Goal: Information Seeking & Learning: Learn about a topic

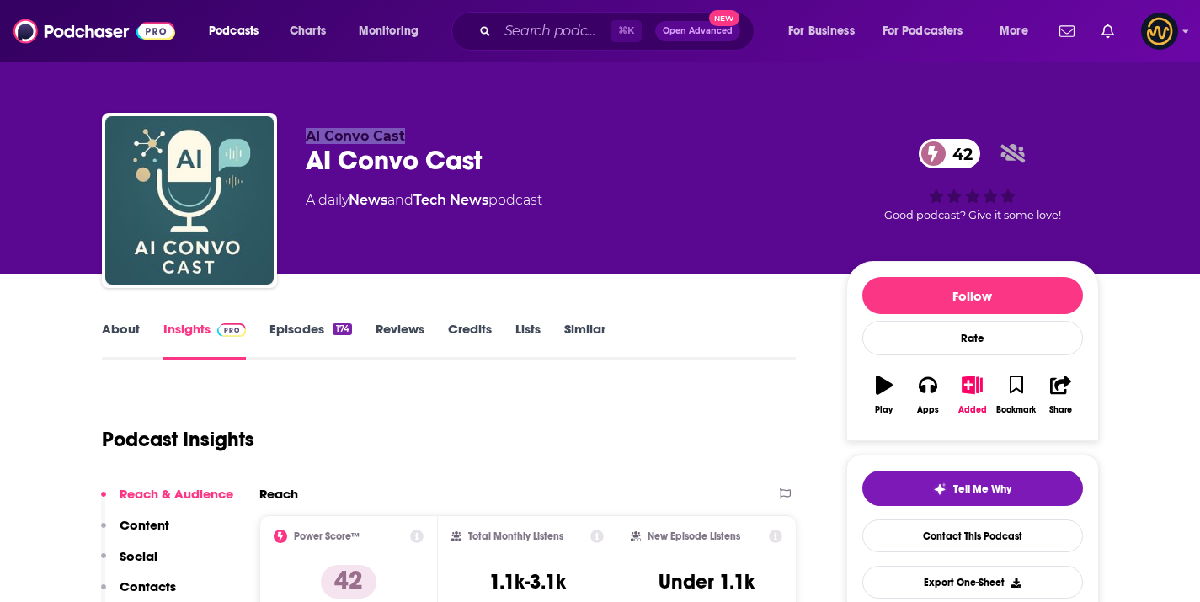
click at [415, 136] on div "AI Convo Cast AI Convo Cast 42 A daily News and Tech News podcast 42 Good podca…" at bounding box center [600, 204] width 997 height 182
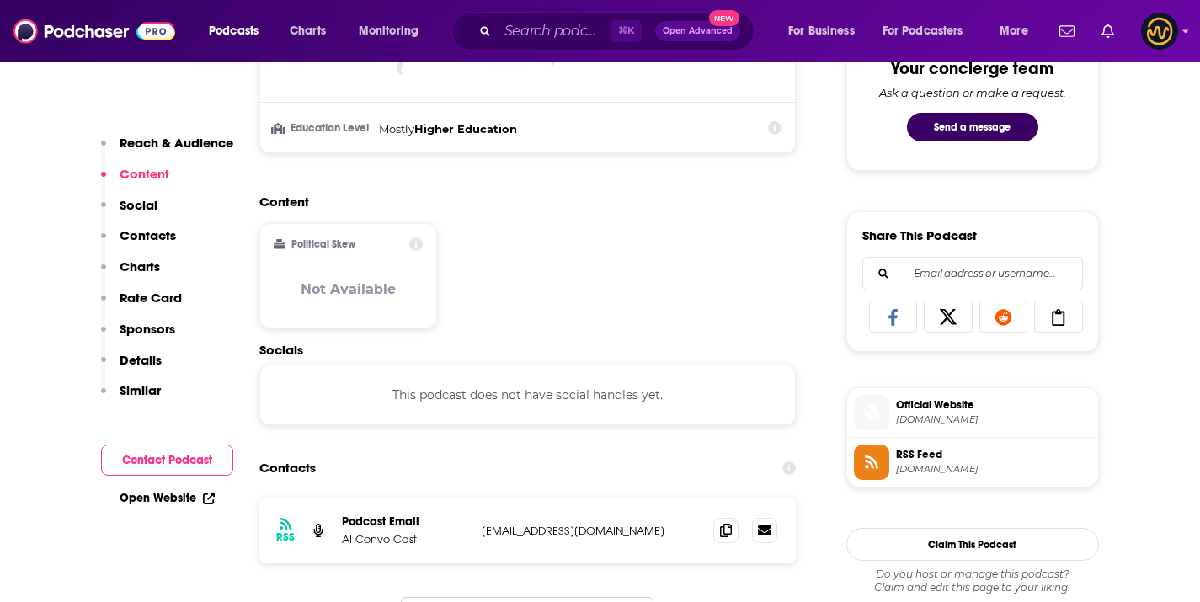
scroll to position [1072, 0]
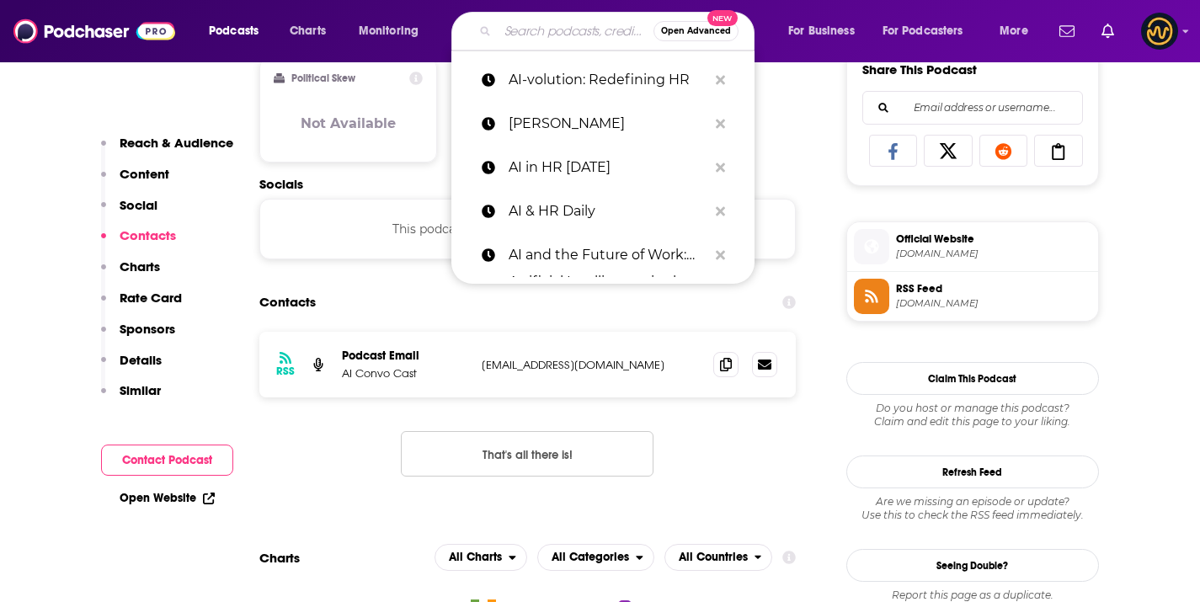
click at [552, 30] on input "Search podcasts, credits, & more..." at bounding box center [575, 31] width 156 height 27
paste input "AI CMO"
type input "AI CMO"
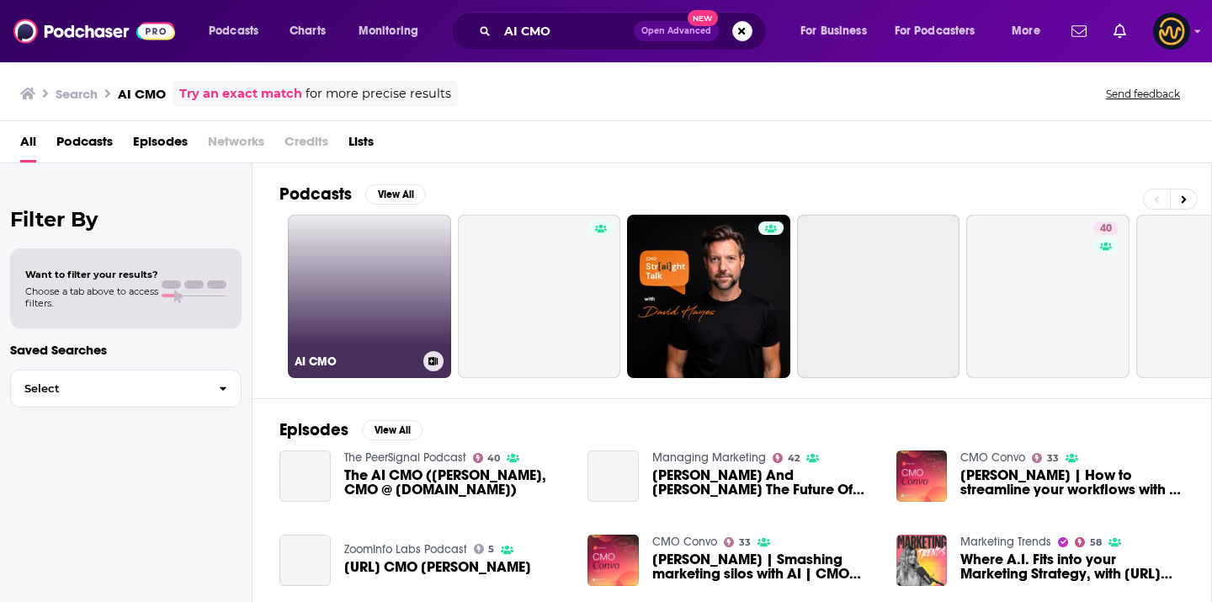
click at [348, 295] on link "AI CMO" at bounding box center [369, 296] width 163 height 163
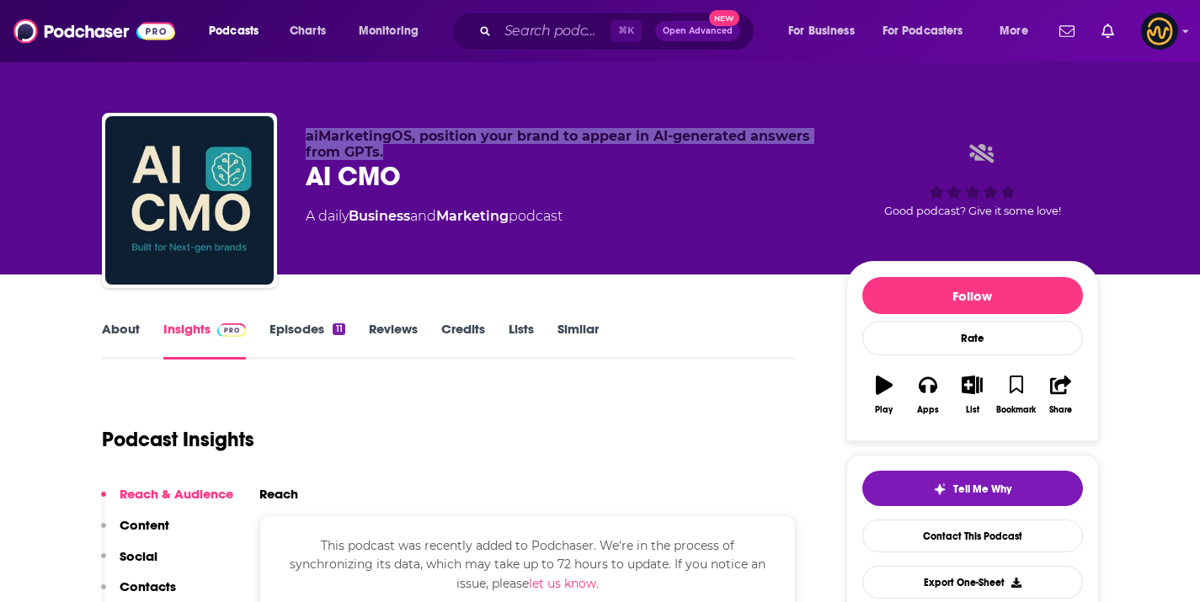
drag, startPoint x: 301, startPoint y: 134, endPoint x: 411, endPoint y: 151, distance: 110.7
click at [411, 151] on div "aiMarketingOS, position your brand to appear in AI-generated answers from GPTs.…" at bounding box center [600, 204] width 997 height 182
copy span "aiMarketingOS, position your brand to appear in AI-generated answers from GPTs."
click at [535, 36] on input "Search podcasts, credits, & more..." at bounding box center [553, 31] width 113 height 27
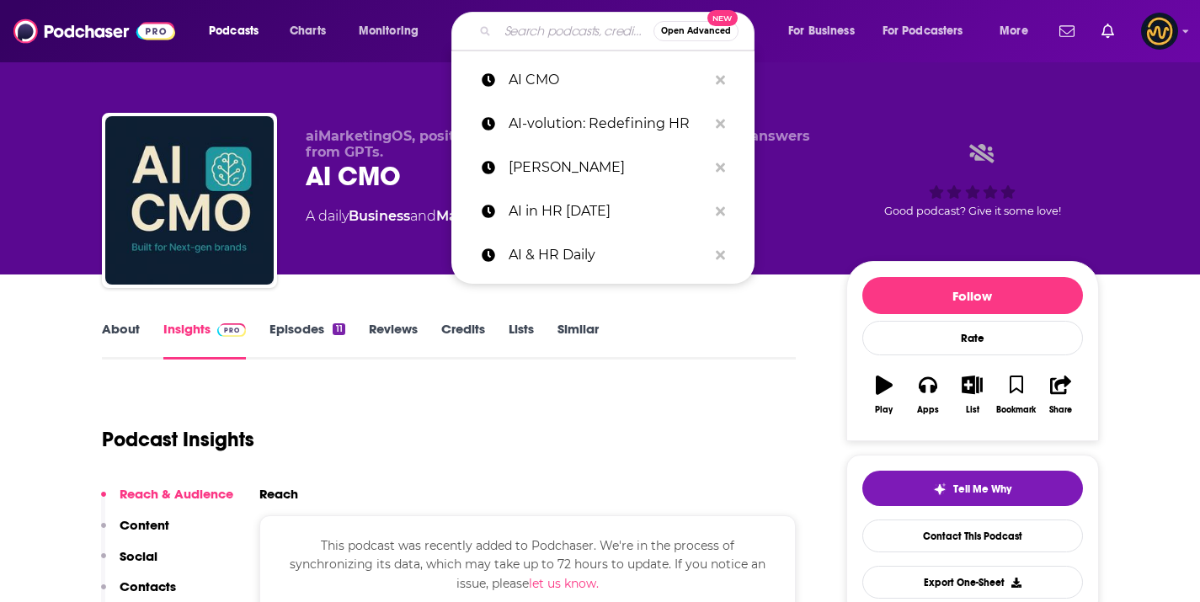
paste input "No Brainer - An AI Podcast for Business"
type input "No Brainer - An AI Podcast for Business"
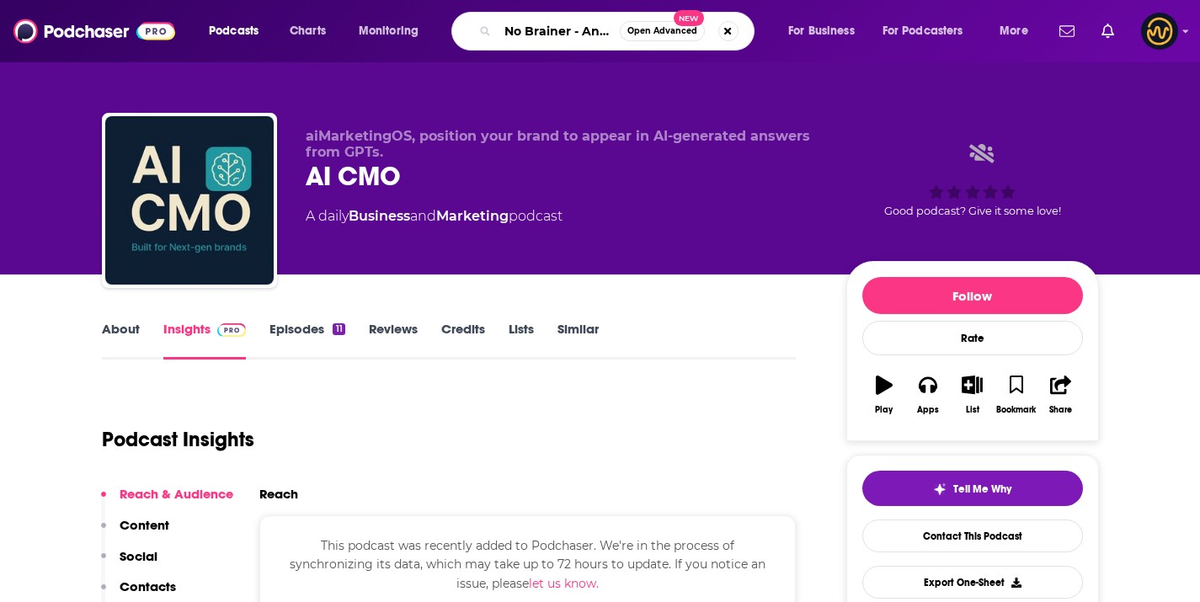
scroll to position [0, 136]
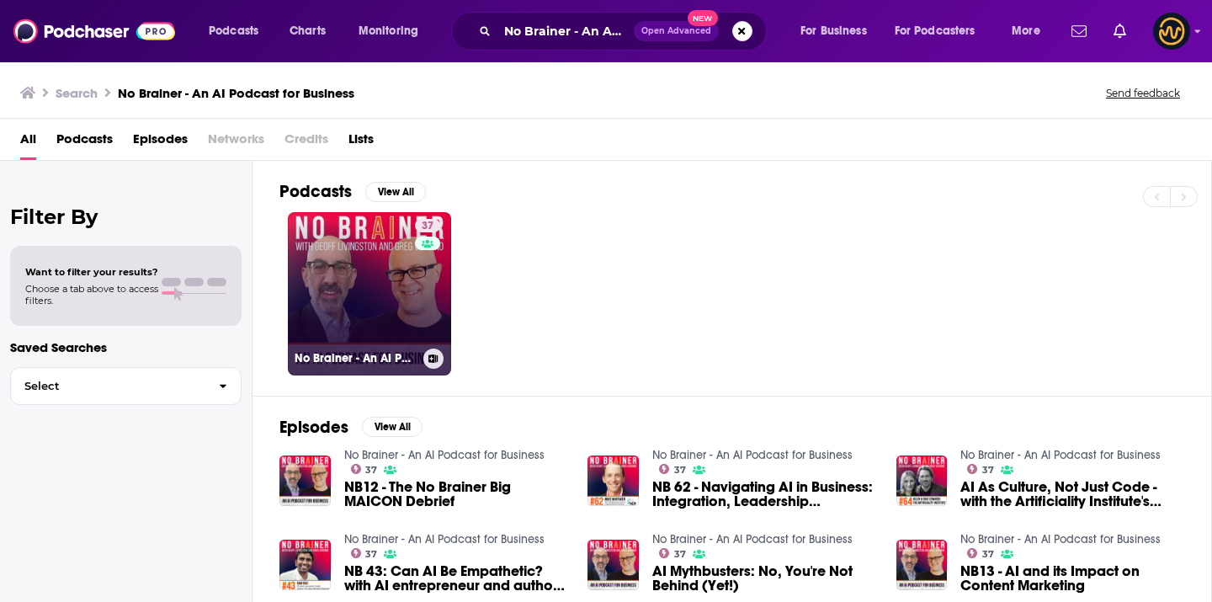
click at [362, 255] on link "37 No Brainer - An AI Podcast for Business" at bounding box center [369, 293] width 163 height 163
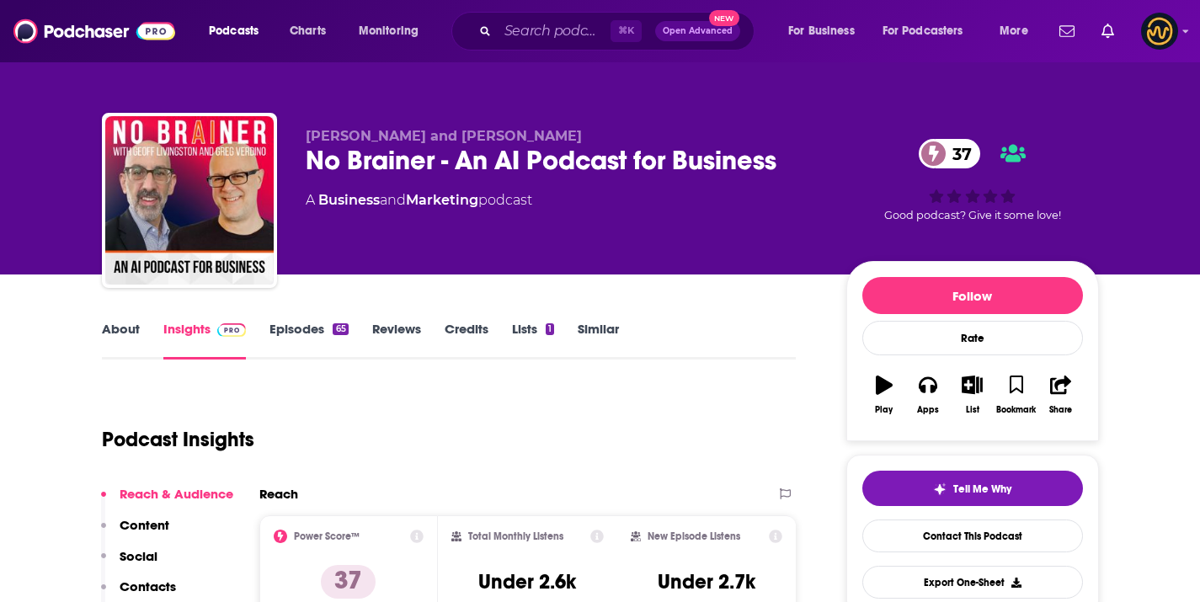
drag, startPoint x: 302, startPoint y: 133, endPoint x: 567, endPoint y: 82, distance: 270.1
click at [570, 138] on div "Geoff Livingston and Greg Verdino No Brainer - An AI Podcast for Business 37 A …" at bounding box center [600, 204] width 997 height 182
copy span "Geoff Livingston and Greg Verdino"
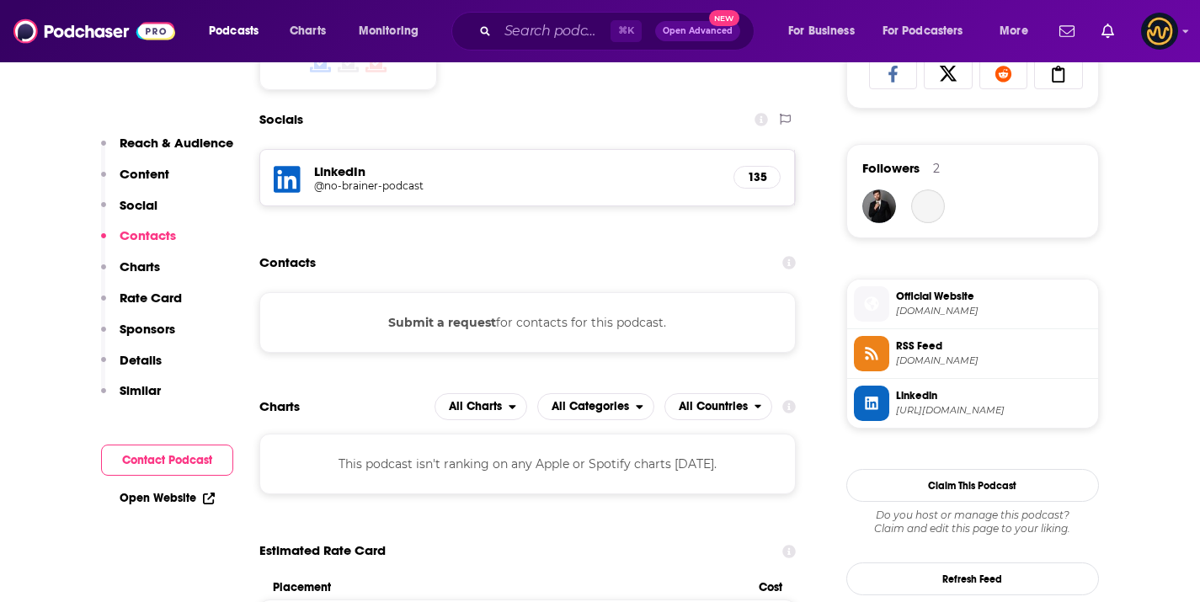
scroll to position [1151, 0]
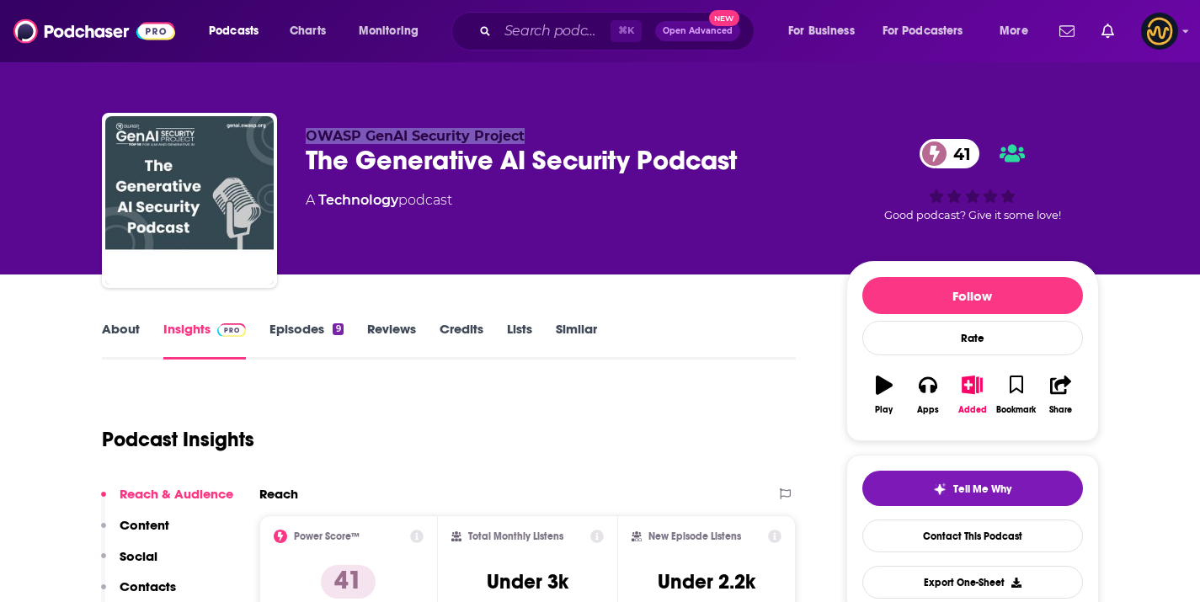
drag, startPoint x: 293, startPoint y: 131, endPoint x: 622, endPoint y: 42, distance: 341.0
click at [550, 132] on div "OWASP GenAI Security Project The Generative AI Security Podcast 41 A Technology…" at bounding box center [600, 204] width 997 height 182
copy span "OWASP GenAI Security Project"
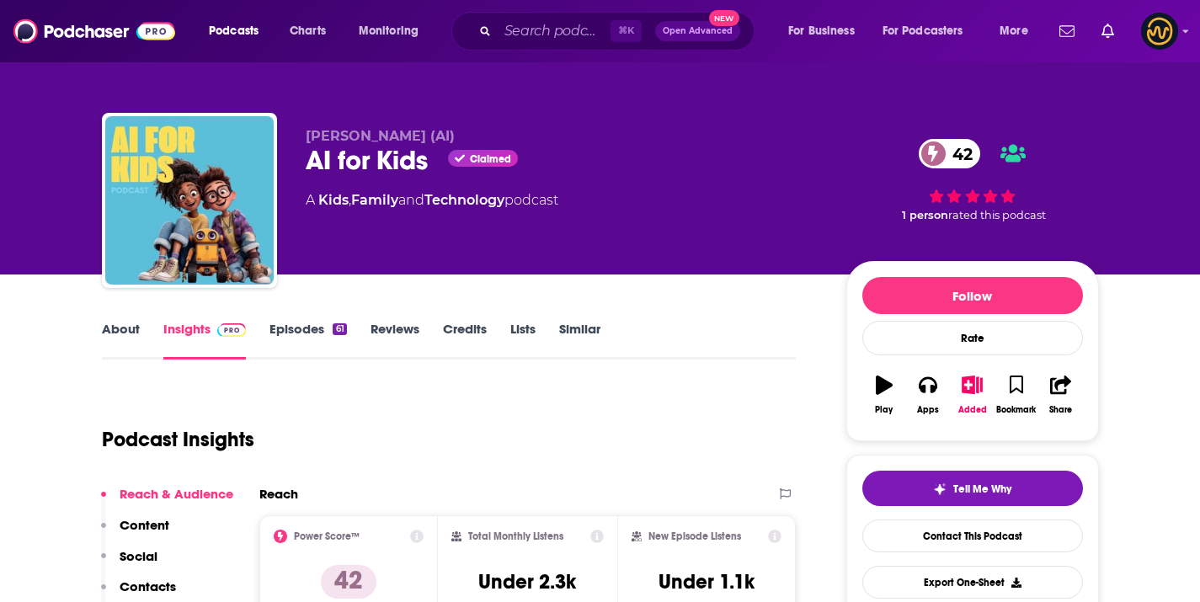
click at [337, 135] on span "Amber Ivey (AI)" at bounding box center [380, 136] width 149 height 16
copy p "Amber Ivey (AI)"
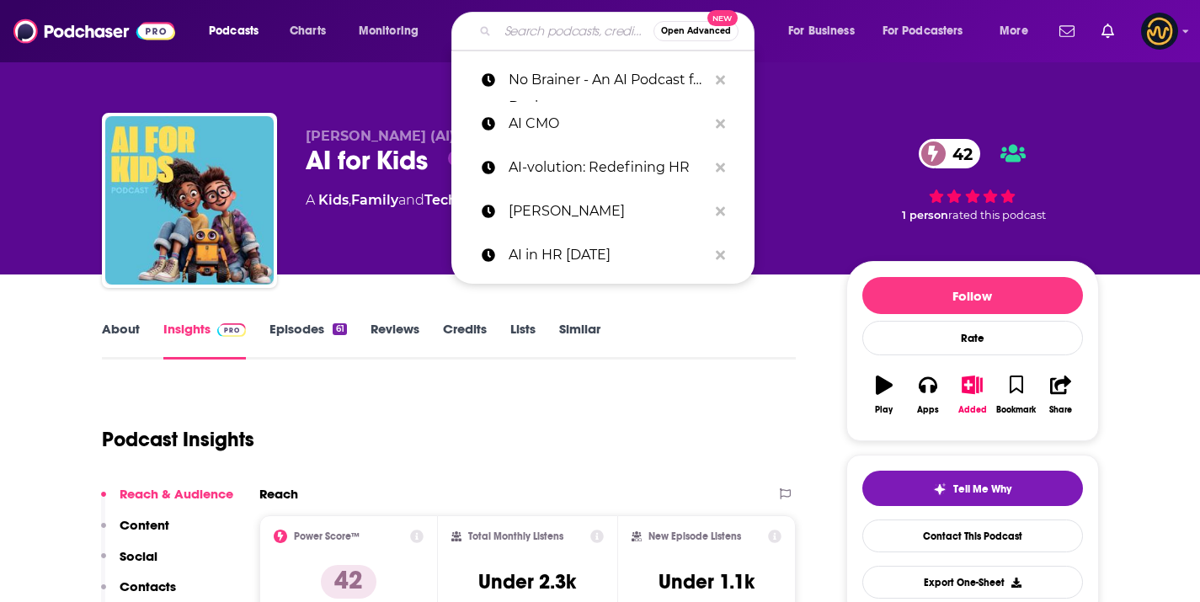
click at [509, 43] on input "Search podcasts, credits, & more..." at bounding box center [575, 31] width 156 height 27
paste input "AI Edge for Enterprise Marketing"
type input "AI Edge for Enterprise Marketing"
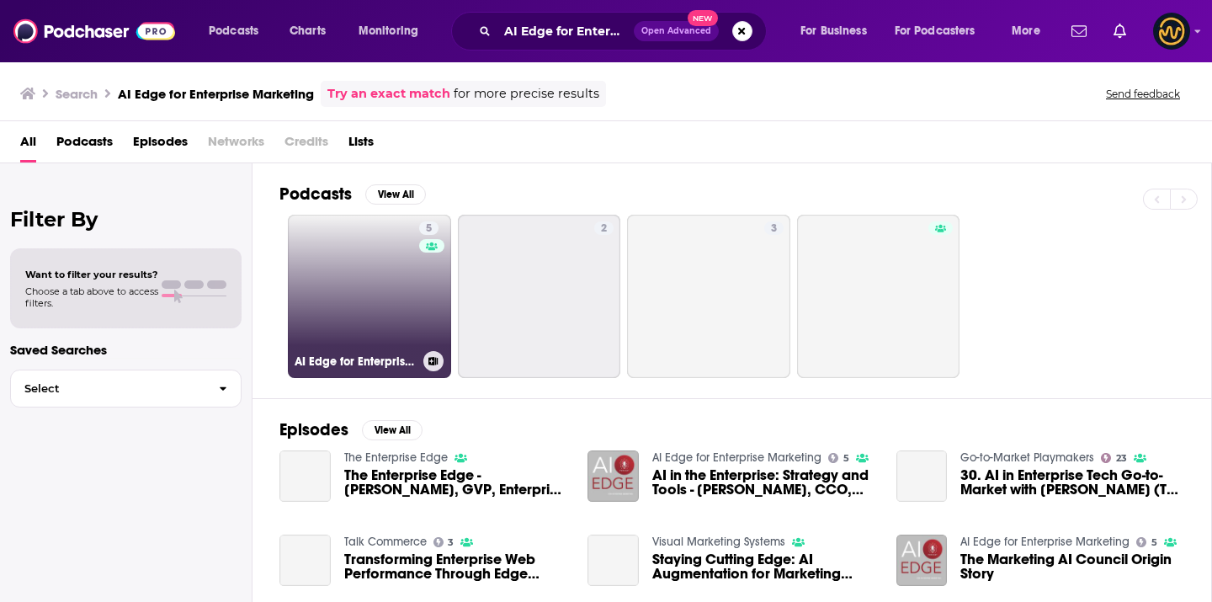
click at [357, 311] on link "5 AI Edge for Enterprise Marketing" at bounding box center [369, 296] width 163 height 163
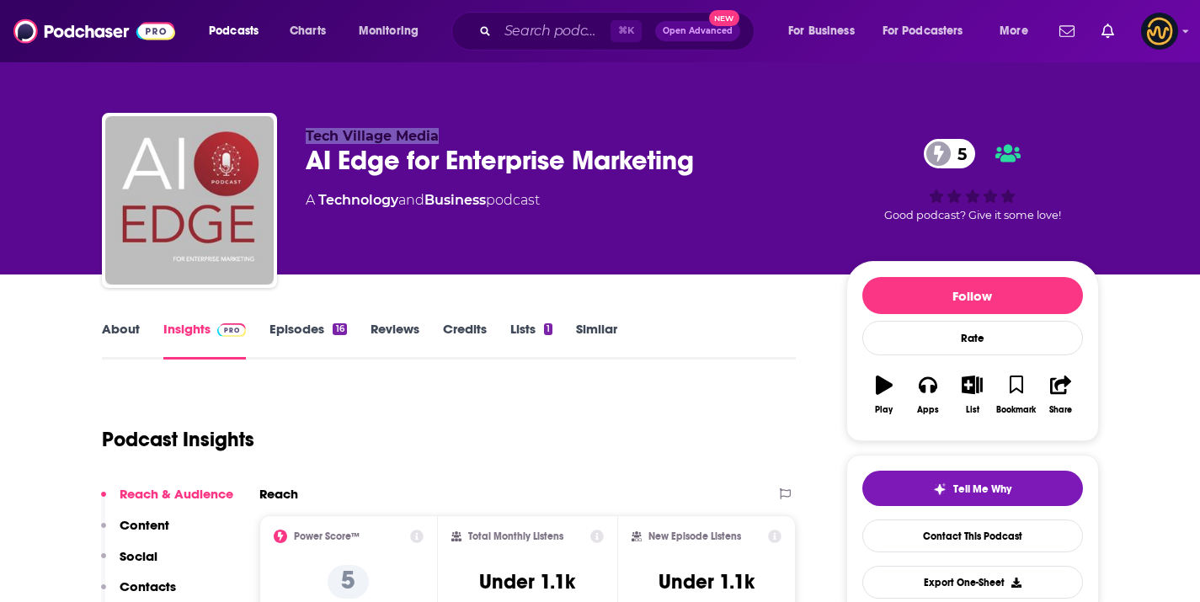
drag, startPoint x: 306, startPoint y: 134, endPoint x: 472, endPoint y: 87, distance: 173.2
click at [444, 137] on p "Tech Village Media" at bounding box center [562, 136] width 513 height 16
copy span "Tech Village Media"
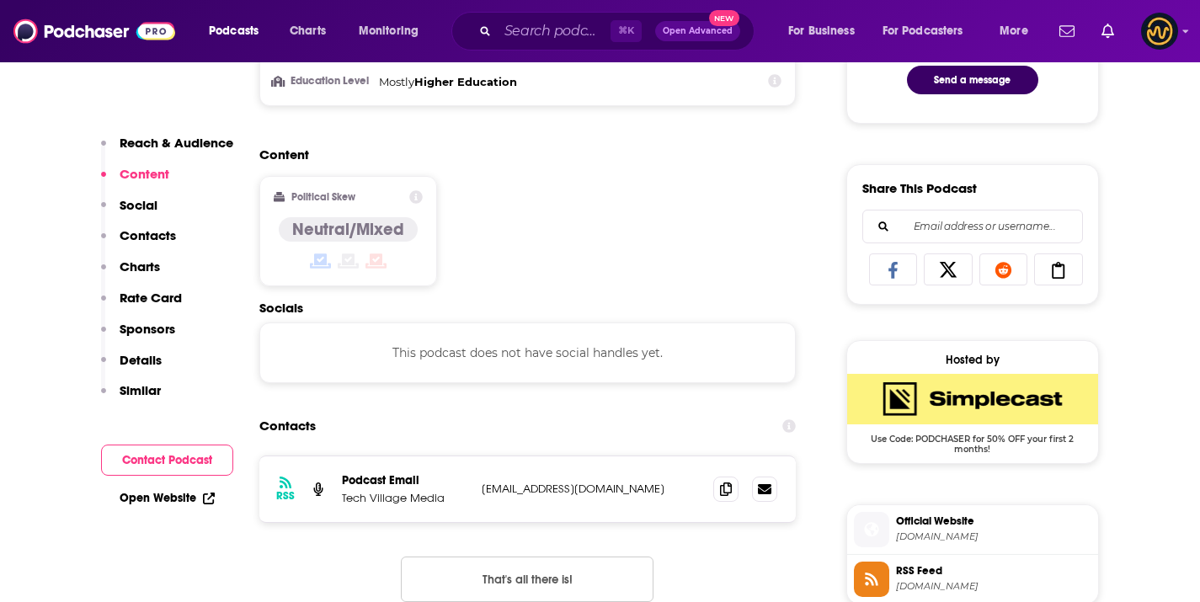
scroll to position [1017, 0]
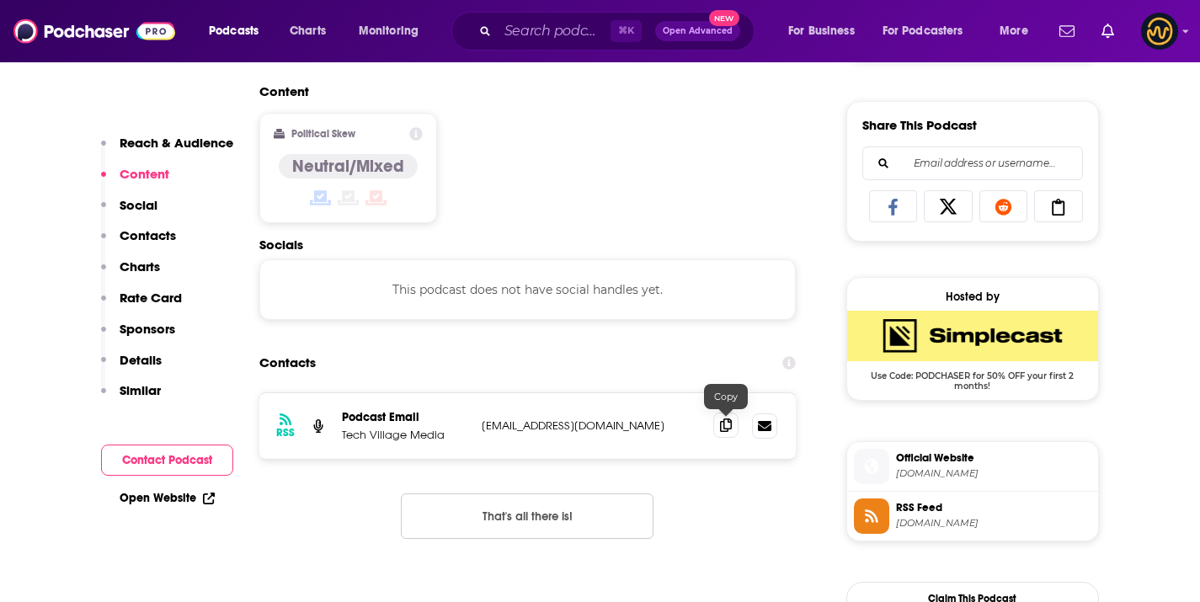
click at [728, 425] on icon at bounding box center [726, 424] width 12 height 13
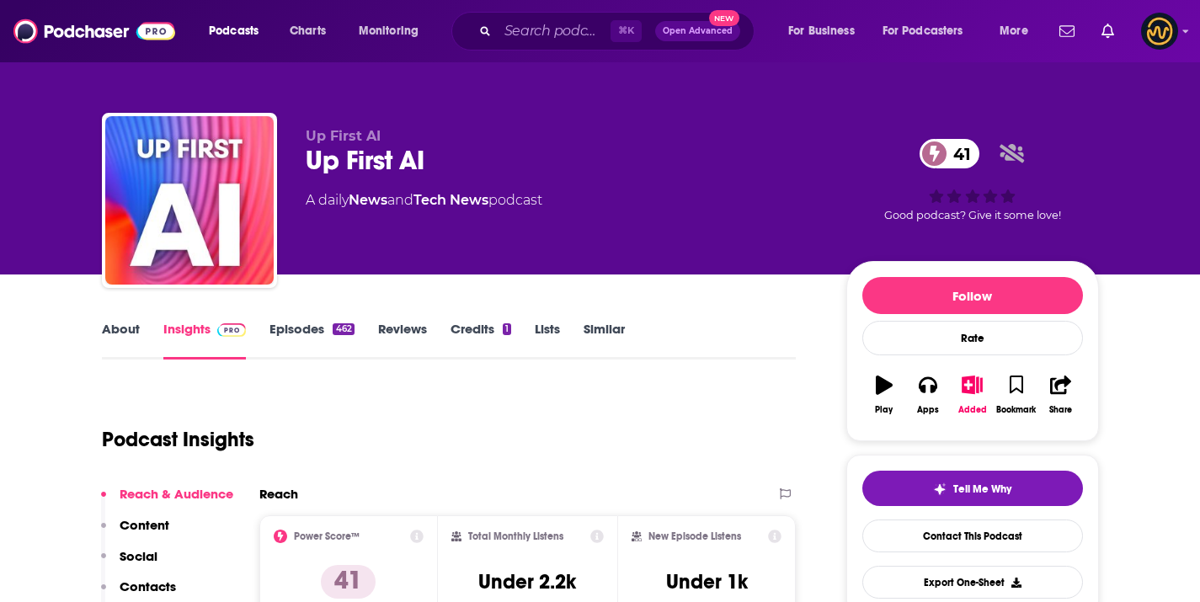
click at [571, 73] on div "Up First AI Up First AI 41 A daily News and Tech News podcast 41 Good podcast? …" at bounding box center [599, 137] width 1077 height 274
click at [557, 30] on input "Search podcasts, credits, & more..." at bounding box center [553, 31] width 113 height 27
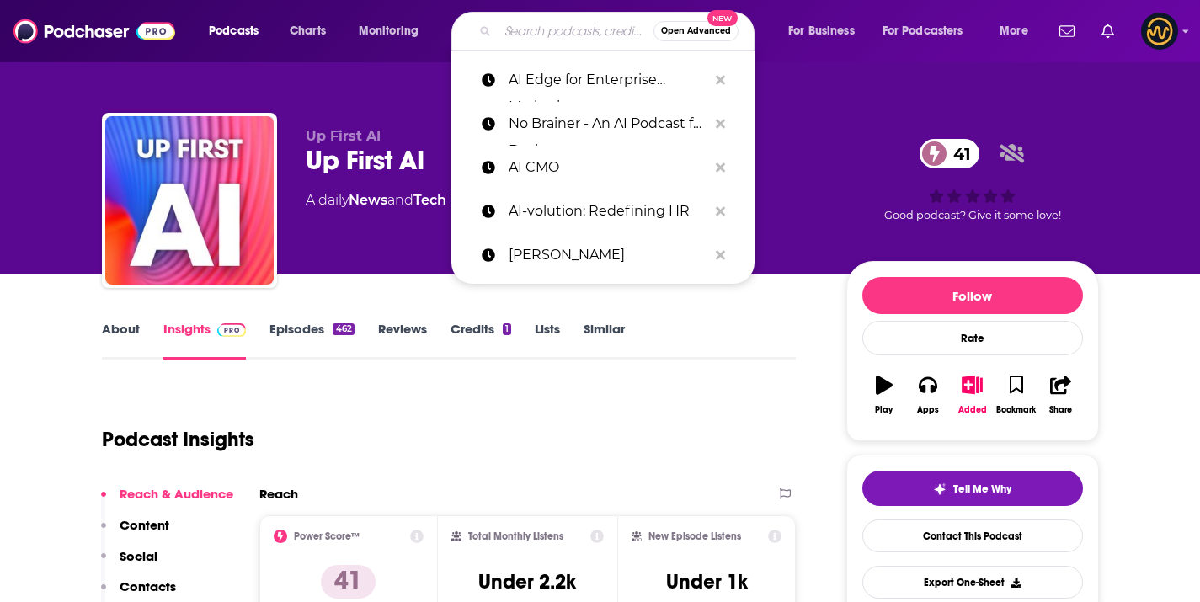
paste input "AI Marketing Unplugged"
type input "AI Marketing Unplugged"
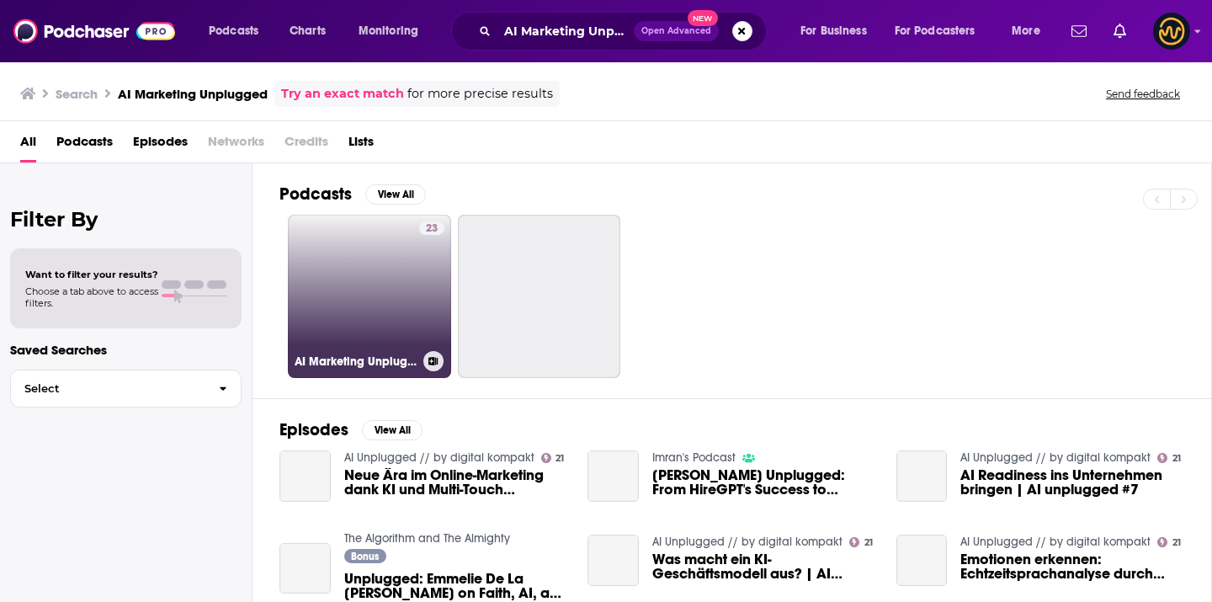
click at [317, 319] on link "23 AI Marketing Unplugged" at bounding box center [369, 296] width 163 height 163
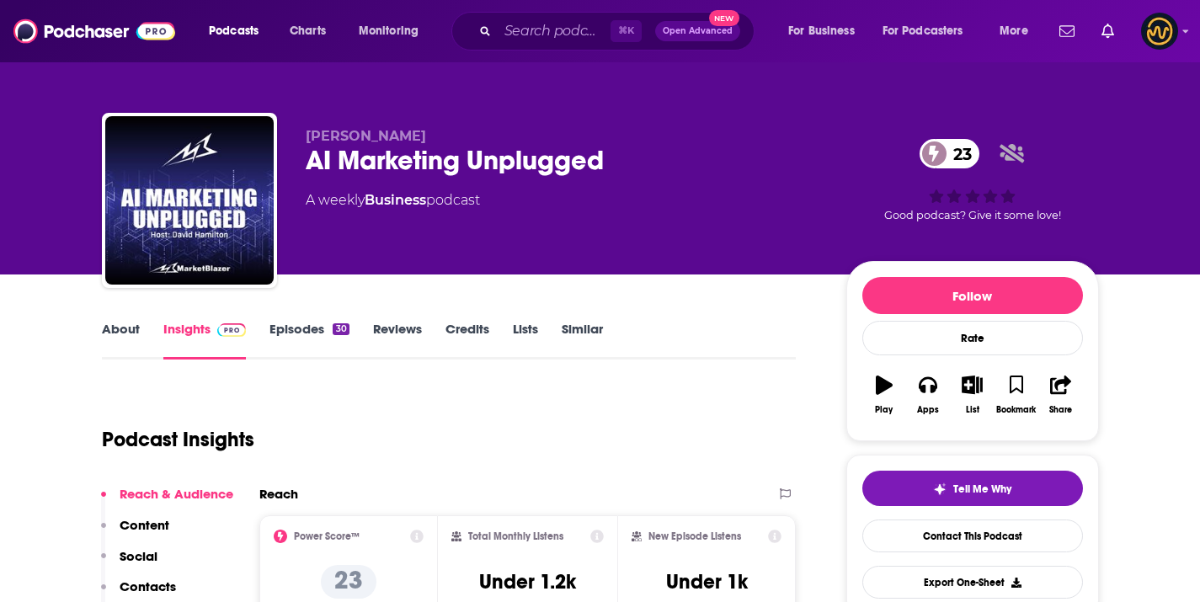
drag, startPoint x: 314, startPoint y: 136, endPoint x: 439, endPoint y: 128, distance: 125.7
click at [439, 128] on div "David Hamilton AI Marketing Unplugged 23 A weekly Business podcast 23 Good podc…" at bounding box center [600, 204] width 997 height 182
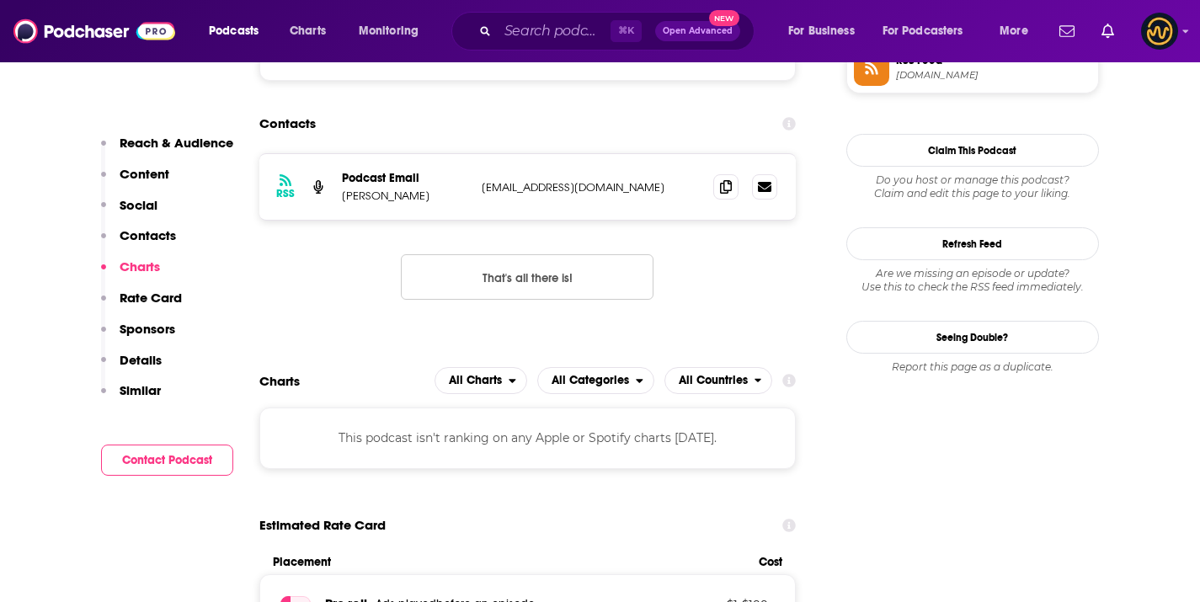
scroll to position [1179, 0]
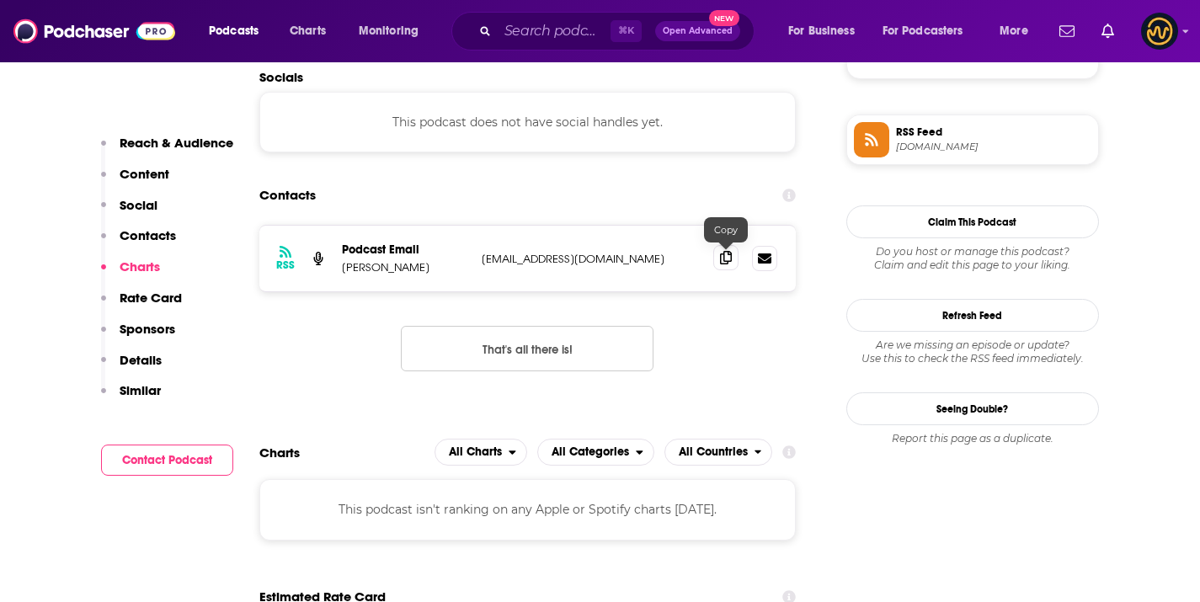
click at [720, 261] on icon at bounding box center [726, 257] width 12 height 13
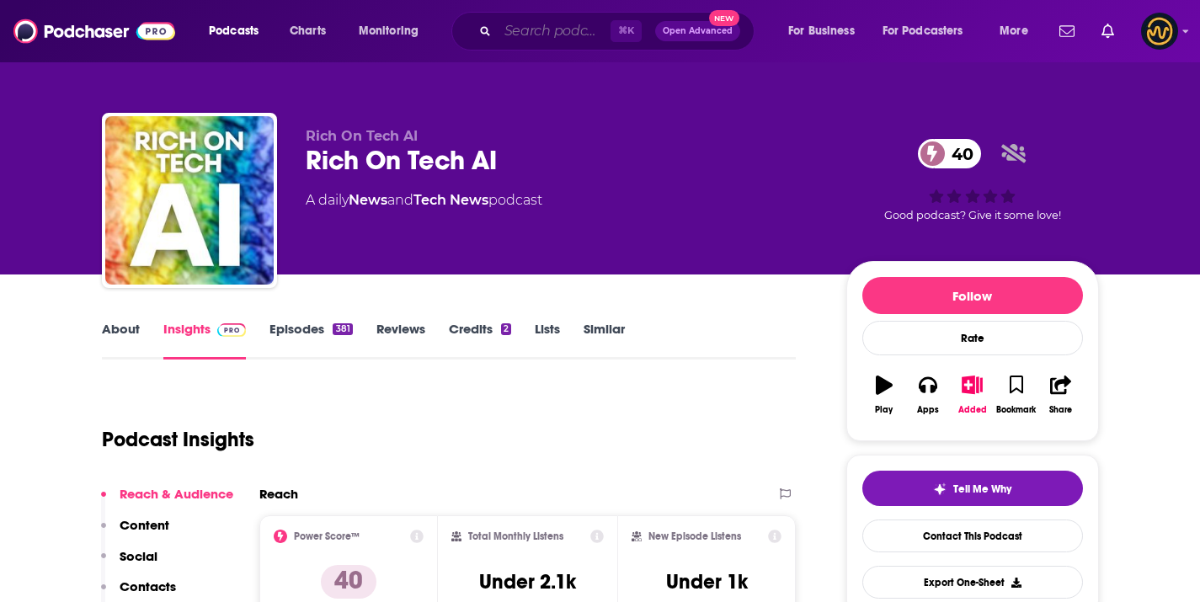
click at [519, 35] on input "Search podcasts, credits, & more..." at bounding box center [553, 31] width 113 height 27
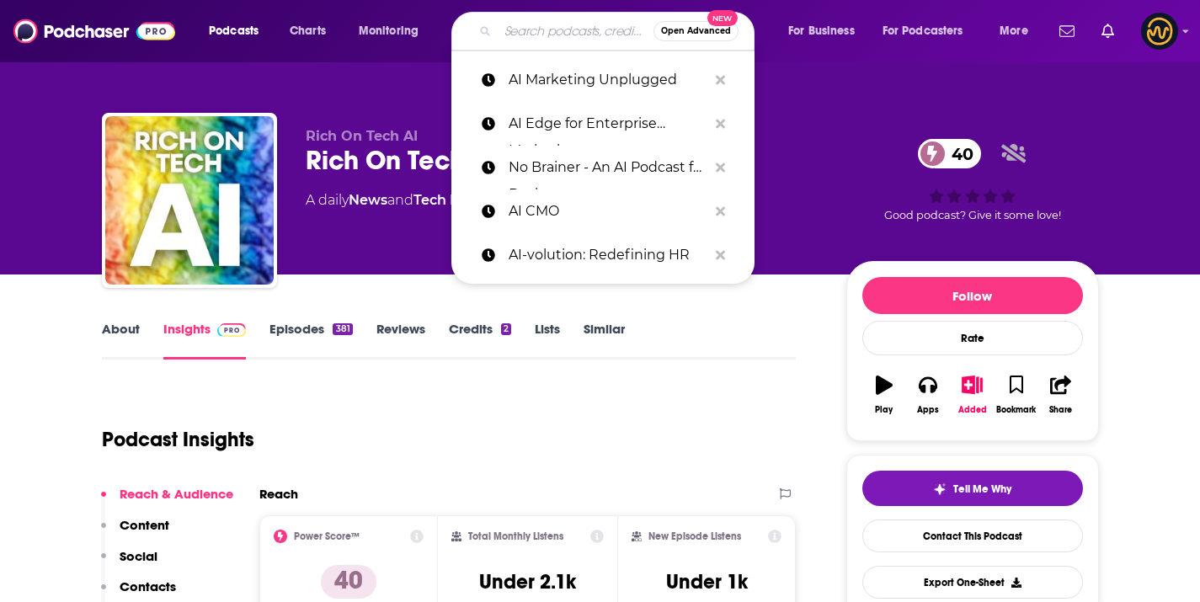
paste input "Beyond The Prompt - How to use AI in your company"
type input "Beyond The Prompt - How to use AI in your company"
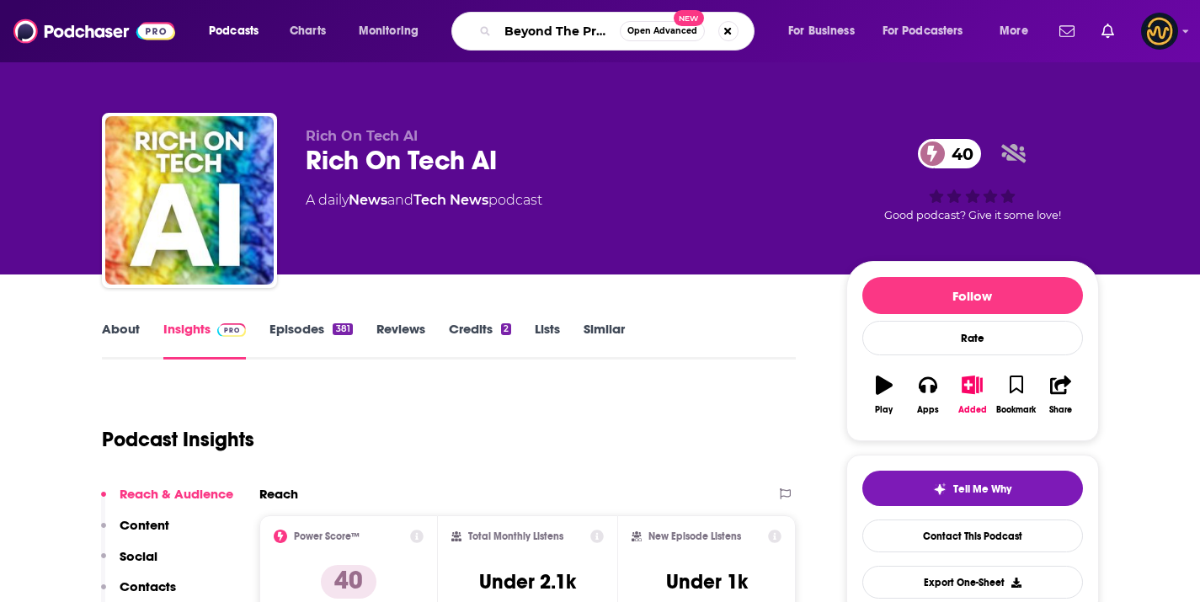
scroll to position [0, 220]
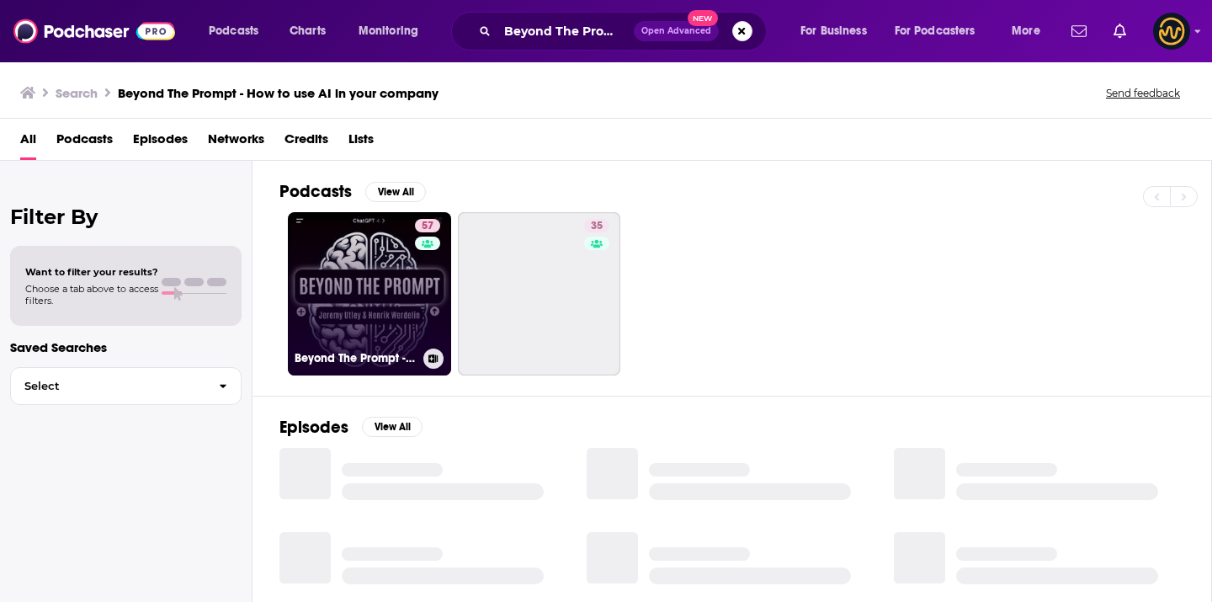
click at [364, 291] on link "57 Beyond The Prompt - How to use AI in your company" at bounding box center [369, 293] width 163 height 163
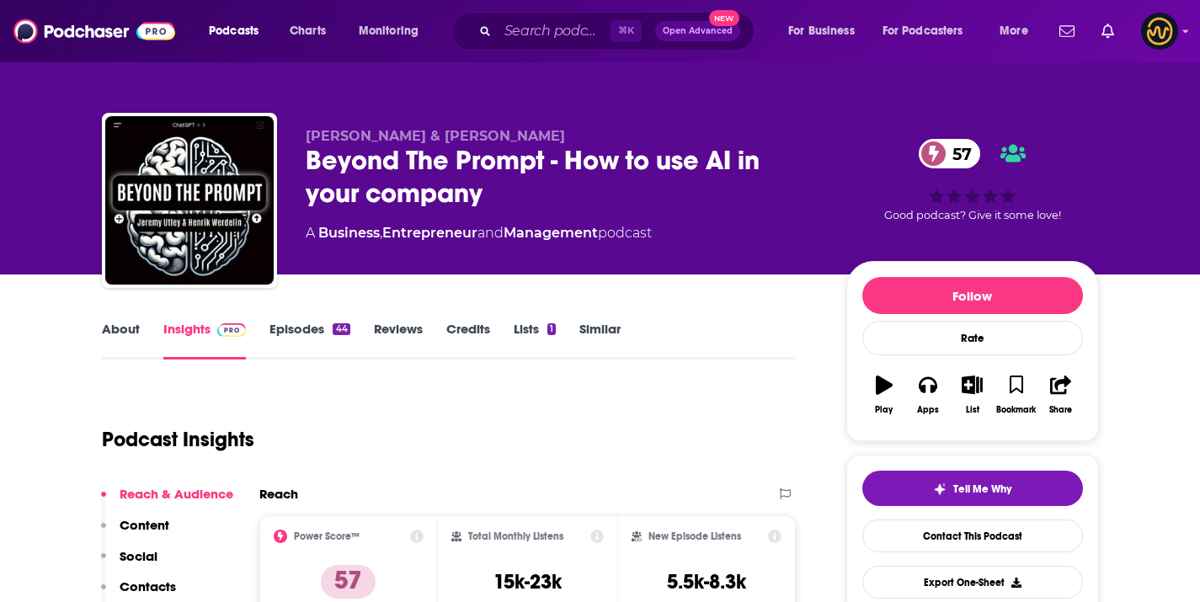
copy span "Jeremy Utley & Henrik Werdelin"
drag, startPoint x: 295, startPoint y: 137, endPoint x: 546, endPoint y: 142, distance: 251.7
click at [546, 142] on div "Jeremy Utley & Henrik Werdelin Beyond The Prompt - How to use AI in your compan…" at bounding box center [600, 204] width 997 height 182
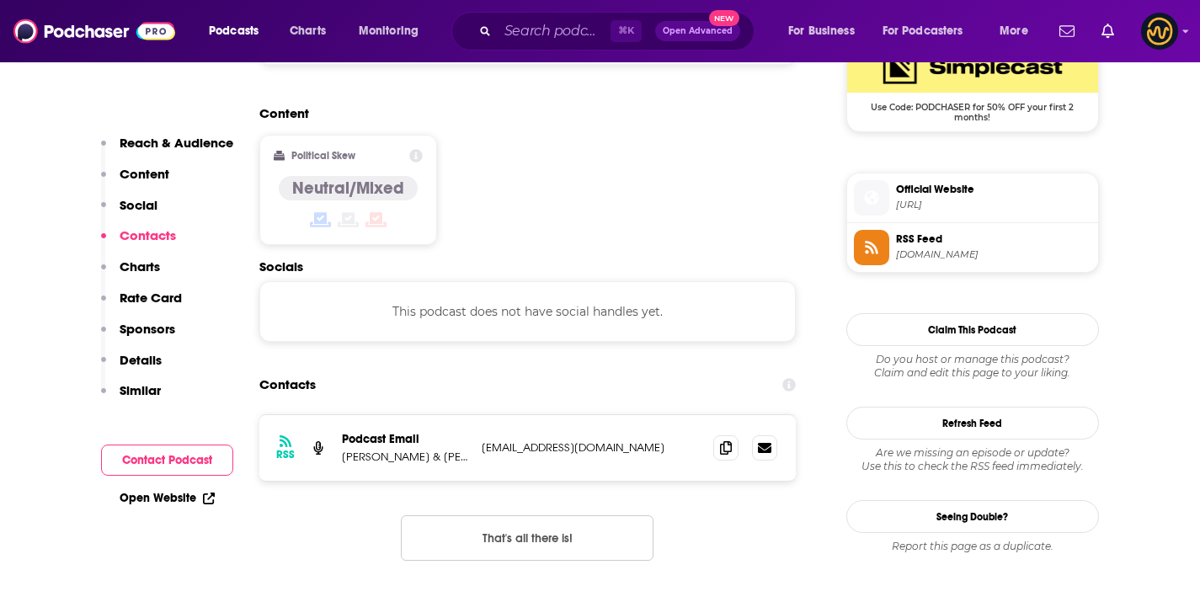
scroll to position [1356, 0]
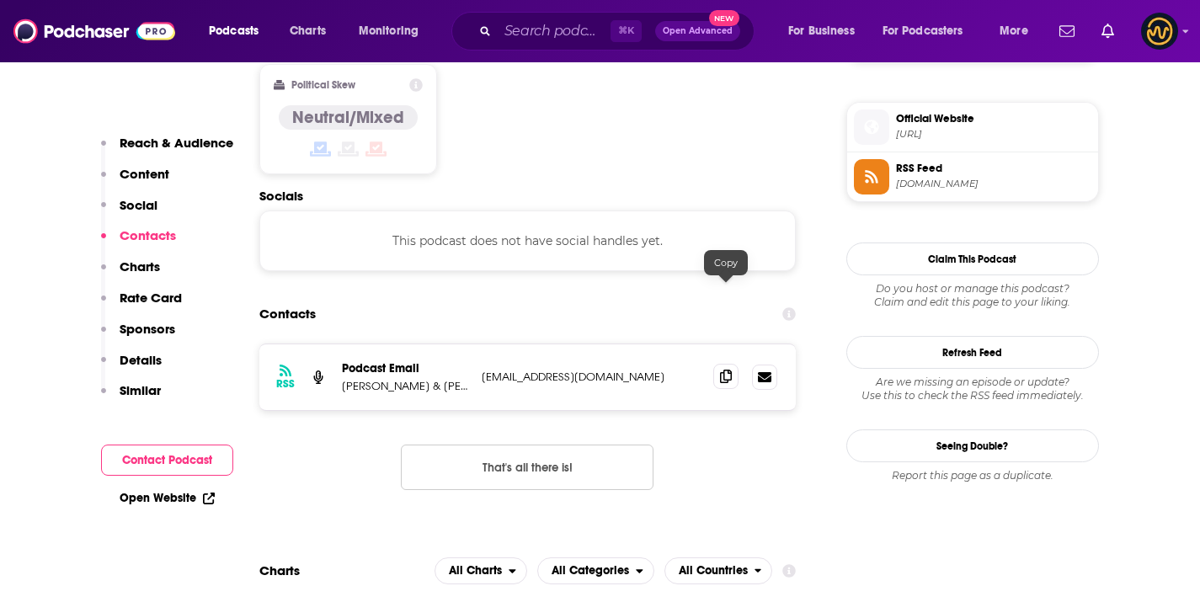
click at [721, 370] on icon at bounding box center [726, 376] width 12 height 13
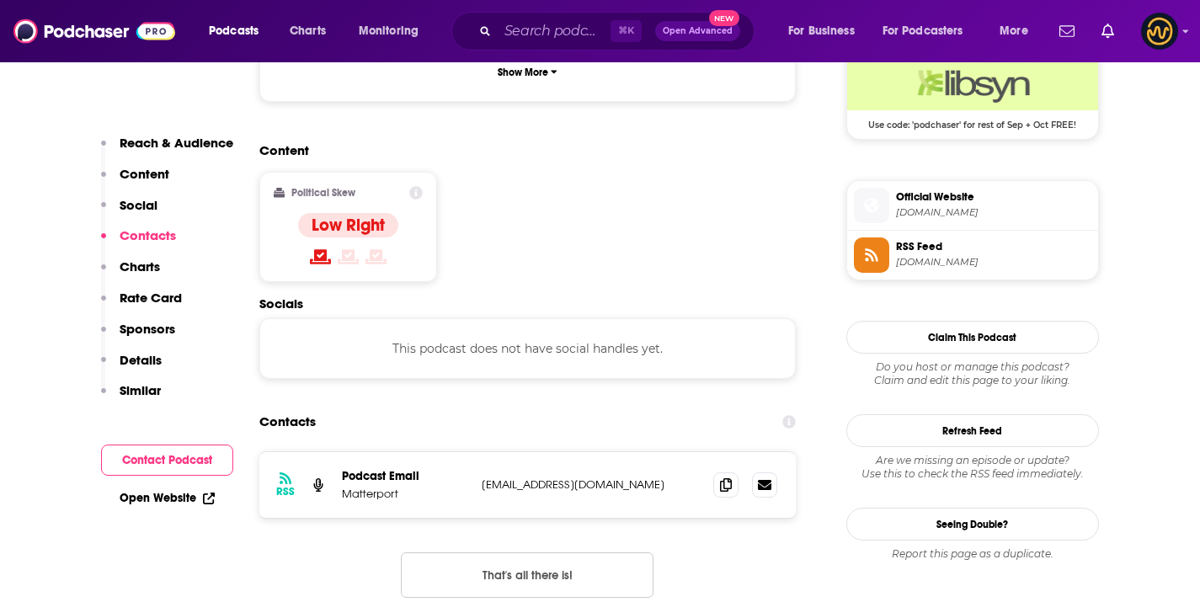
scroll to position [1272, 0]
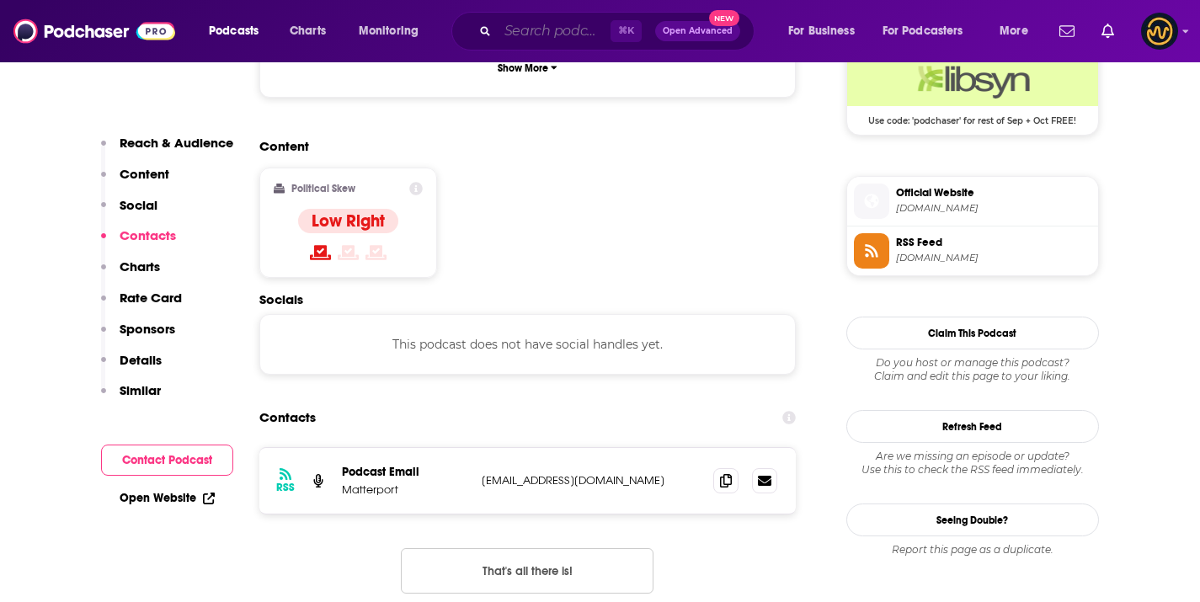
click at [541, 40] on input "Search podcasts, credits, & more..." at bounding box center [553, 31] width 113 height 27
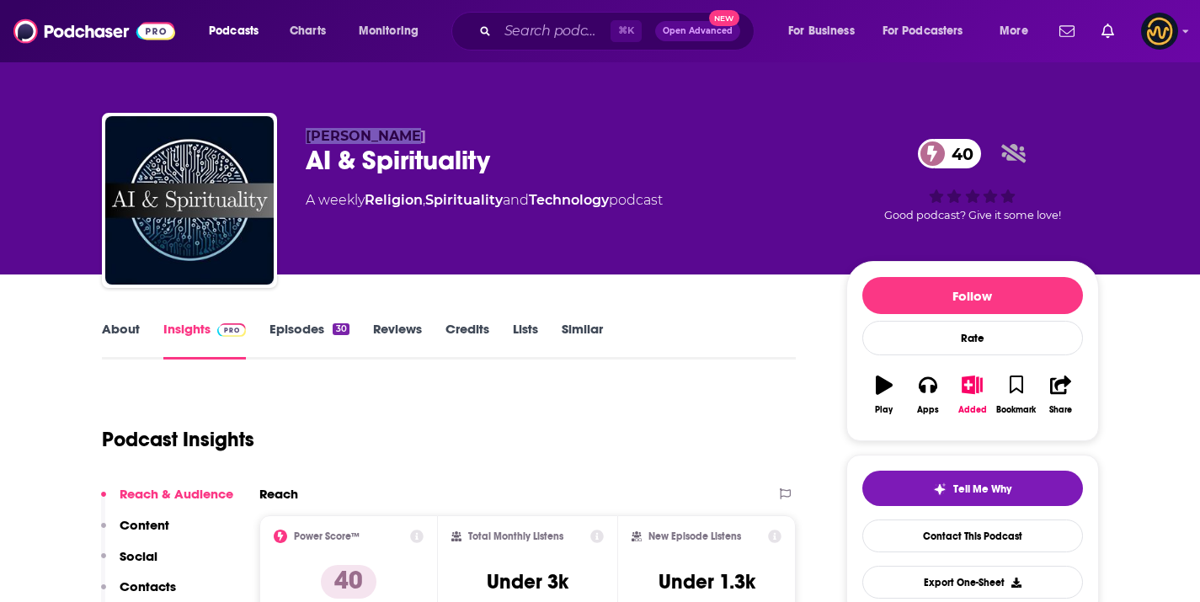
drag, startPoint x: 304, startPoint y: 141, endPoint x: 450, endPoint y: 107, distance: 150.5
click at [420, 141] on div "[PERSON_NAME] AI & Spirituality 40 A weekly Religion , Spirituality and Technol…" at bounding box center [600, 204] width 997 height 182
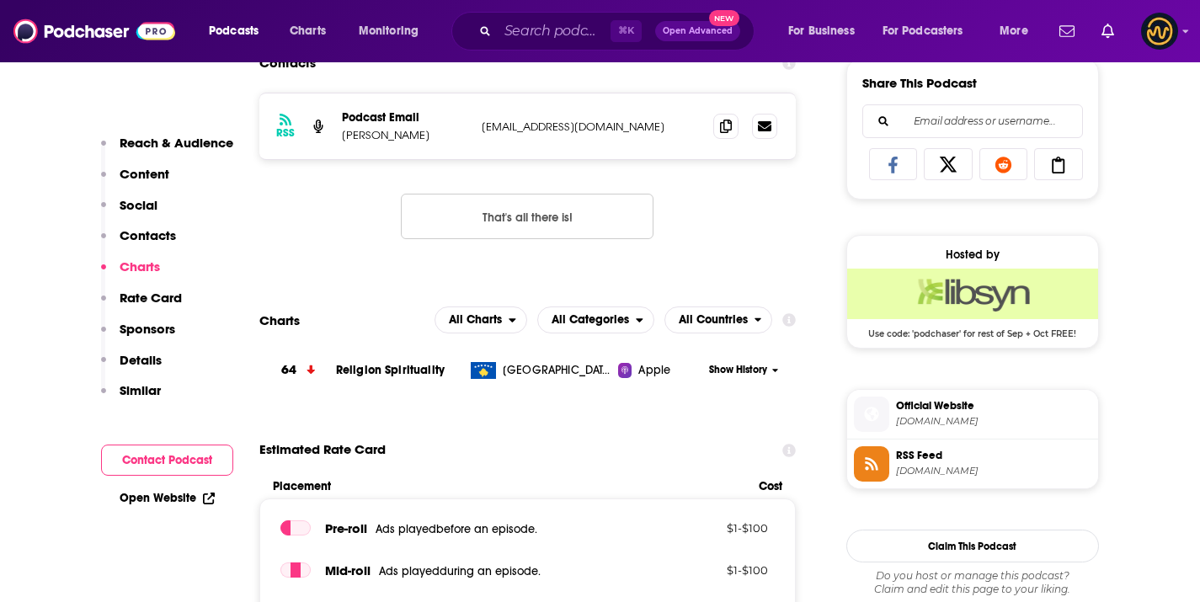
scroll to position [1004, 0]
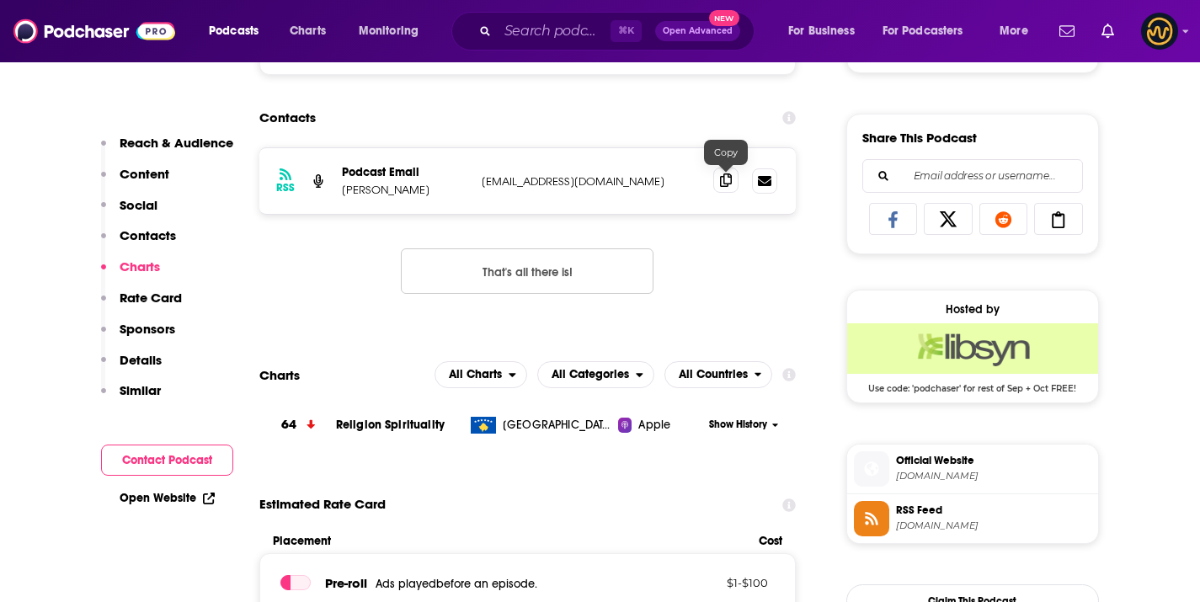
click at [730, 175] on icon at bounding box center [726, 179] width 12 height 13
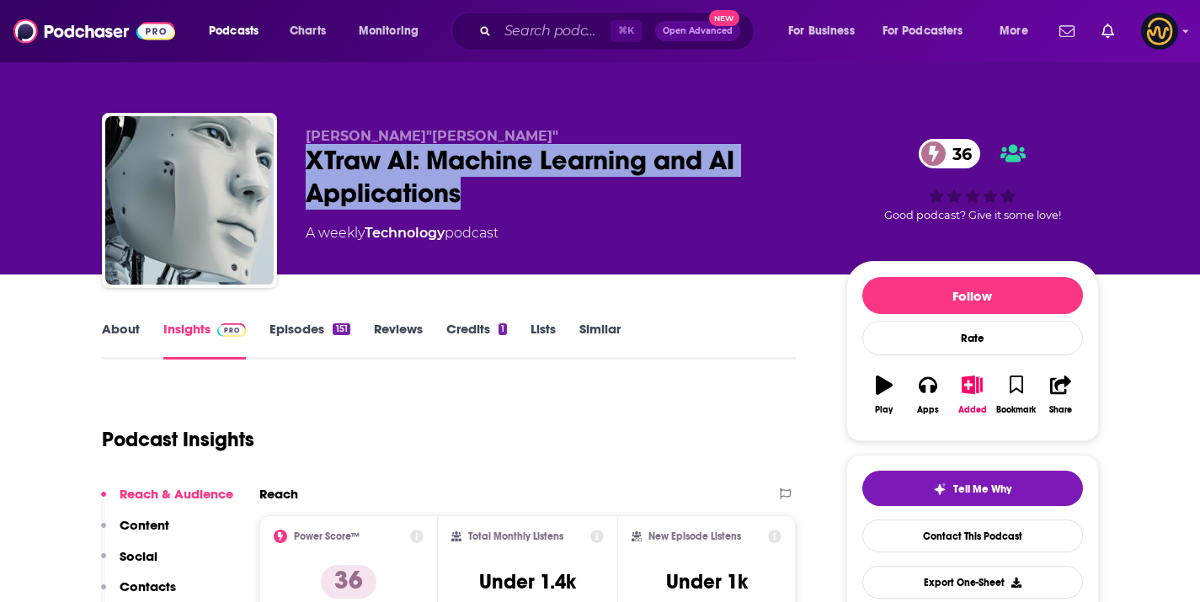
drag, startPoint x: 300, startPoint y: 157, endPoint x: 478, endPoint y: 199, distance: 183.5
click at [478, 199] on div "[PERSON_NAME]"[PERSON_NAME]" XTraw AI: Machine Learning and AI Applications 36 …" at bounding box center [600, 204] width 997 height 182
copy h2 "XTraw AI: Machine Learning and AI Applications"
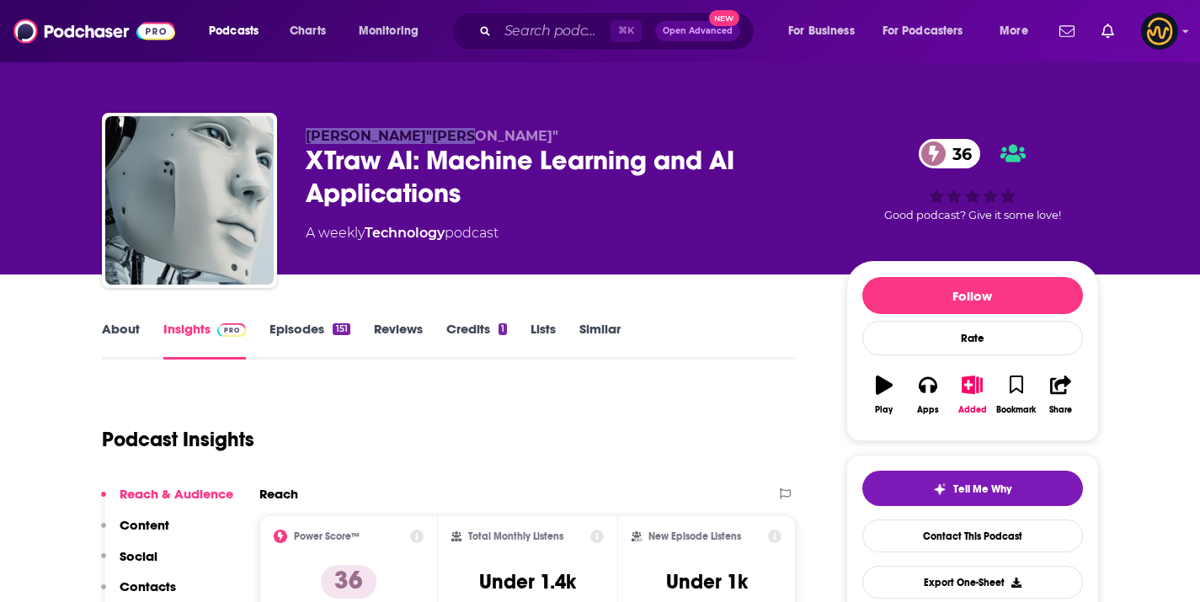
drag, startPoint x: 303, startPoint y: 133, endPoint x: 518, endPoint y: 66, distance: 224.7
click at [466, 134] on div "[PERSON_NAME]"[PERSON_NAME]" XTraw AI: Machine Learning and AI Applications 36 …" at bounding box center [600, 204] width 997 height 182
copy span "[PERSON_NAME]"[PERSON_NAME]"
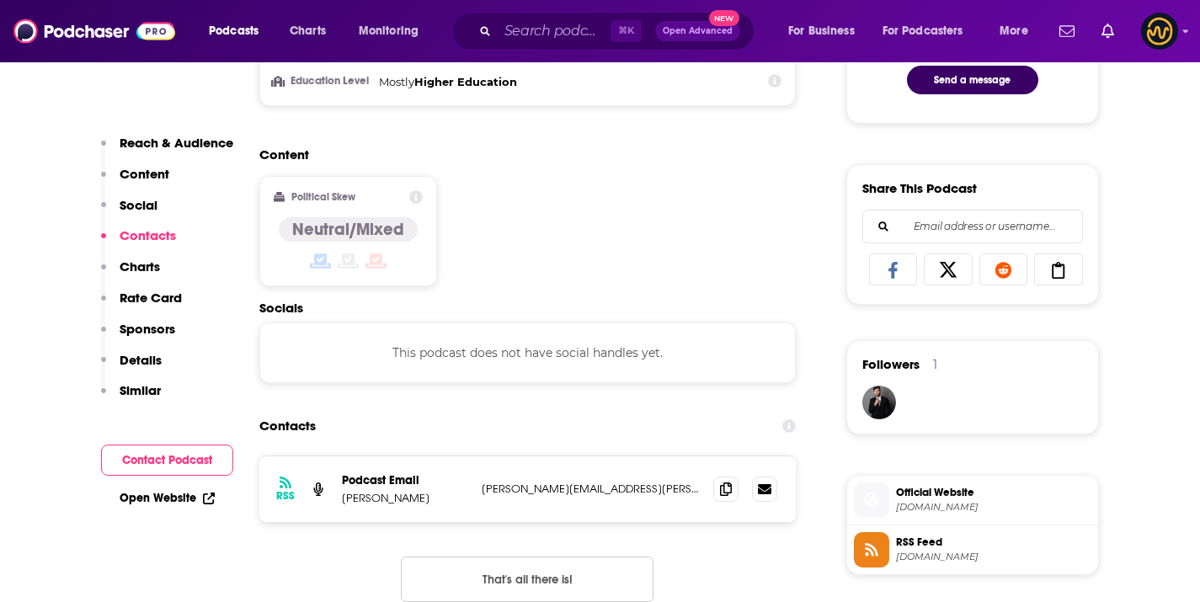
scroll to position [1060, 0]
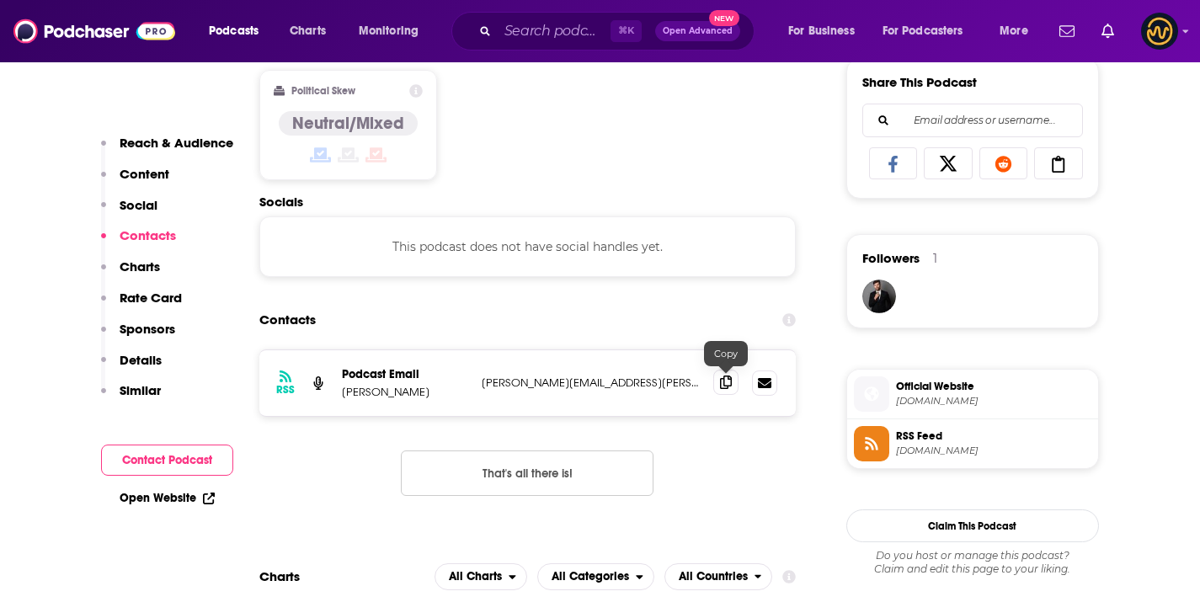
click at [721, 385] on icon at bounding box center [726, 381] width 12 height 13
